Goal: Navigation & Orientation: Go to known website

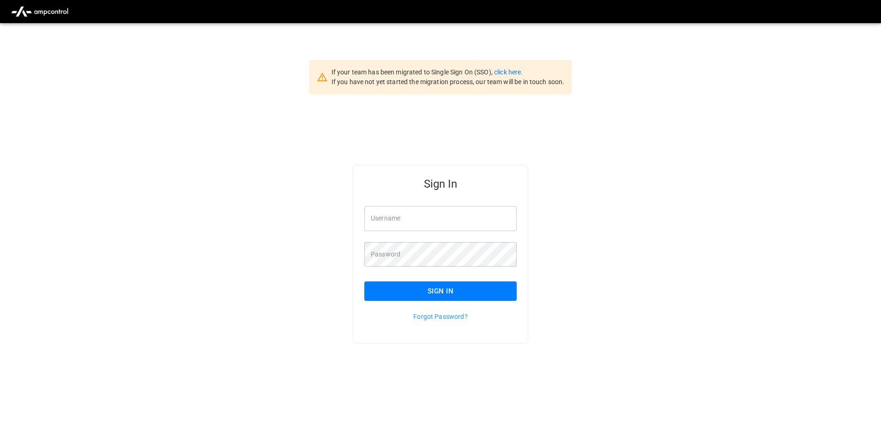
type input "**********"
click at [433, 291] on button "Sign In" at bounding box center [440, 290] width 152 height 19
